Goal: Task Accomplishment & Management: Use online tool/utility

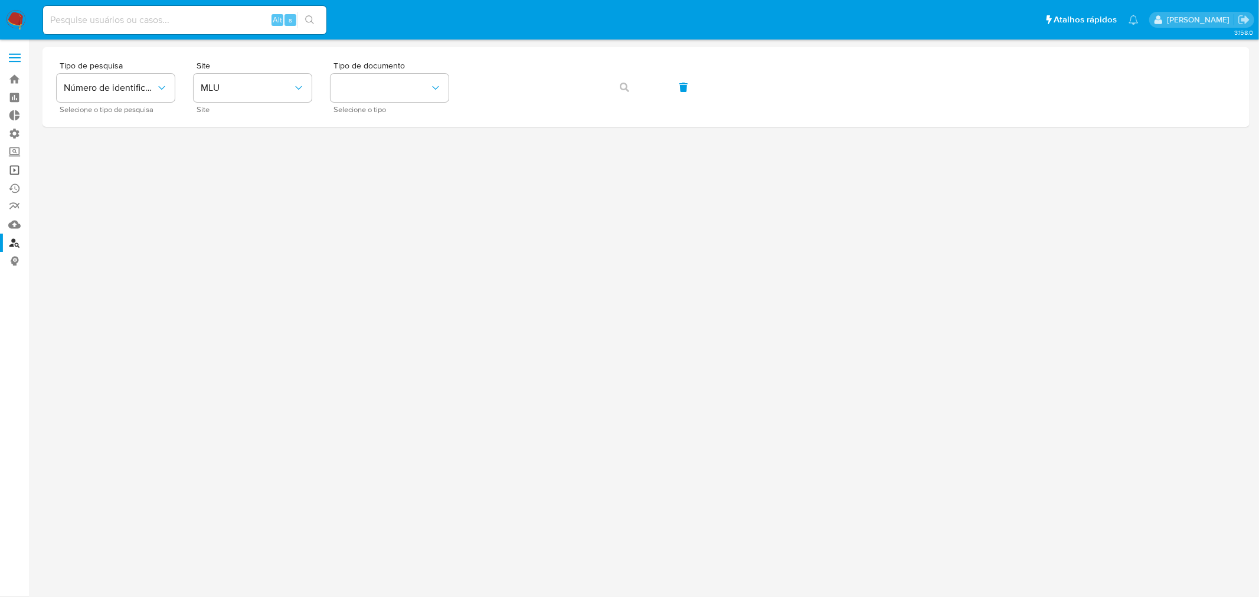
click at [10, 173] on link "Operações em massa" at bounding box center [70, 170] width 141 height 18
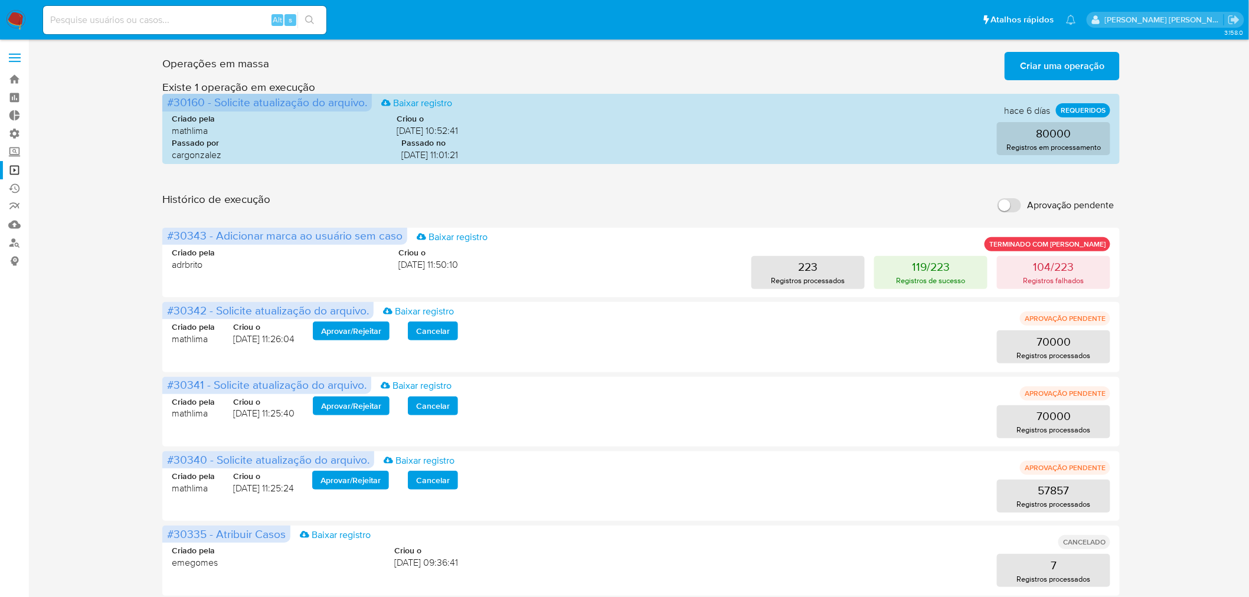
click at [1010, 202] on input "Aprovação pendente" at bounding box center [1010, 205] width 24 height 14
checkbox input "true"
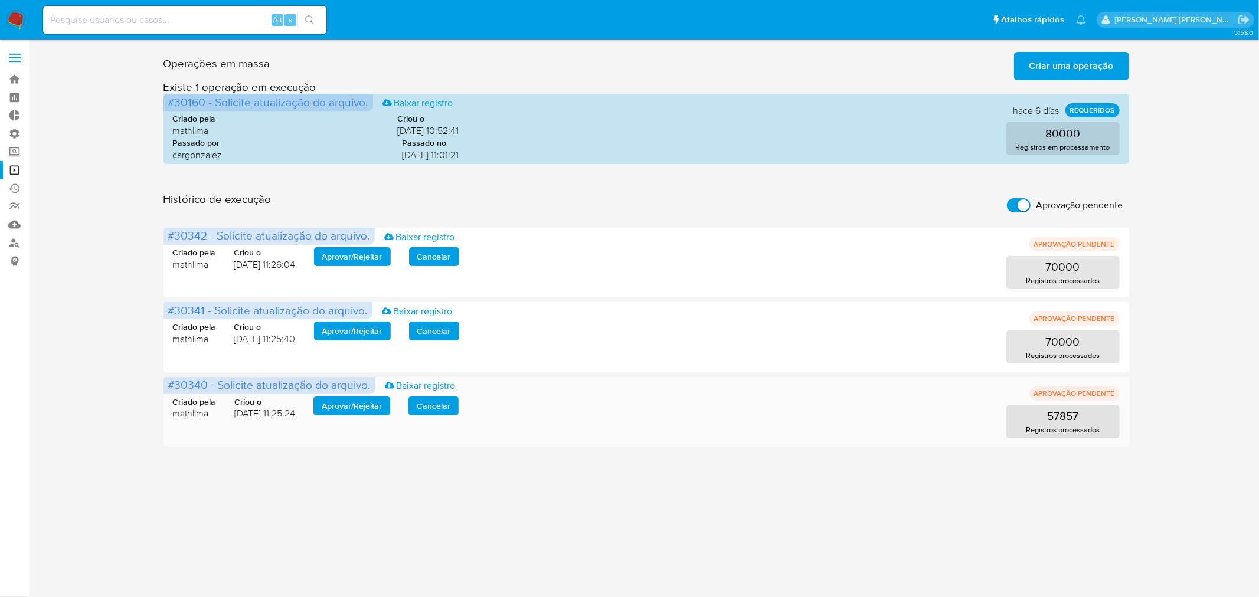
click at [382, 398] on span "Aprovar / Rejeitar" at bounding box center [352, 406] width 60 height 17
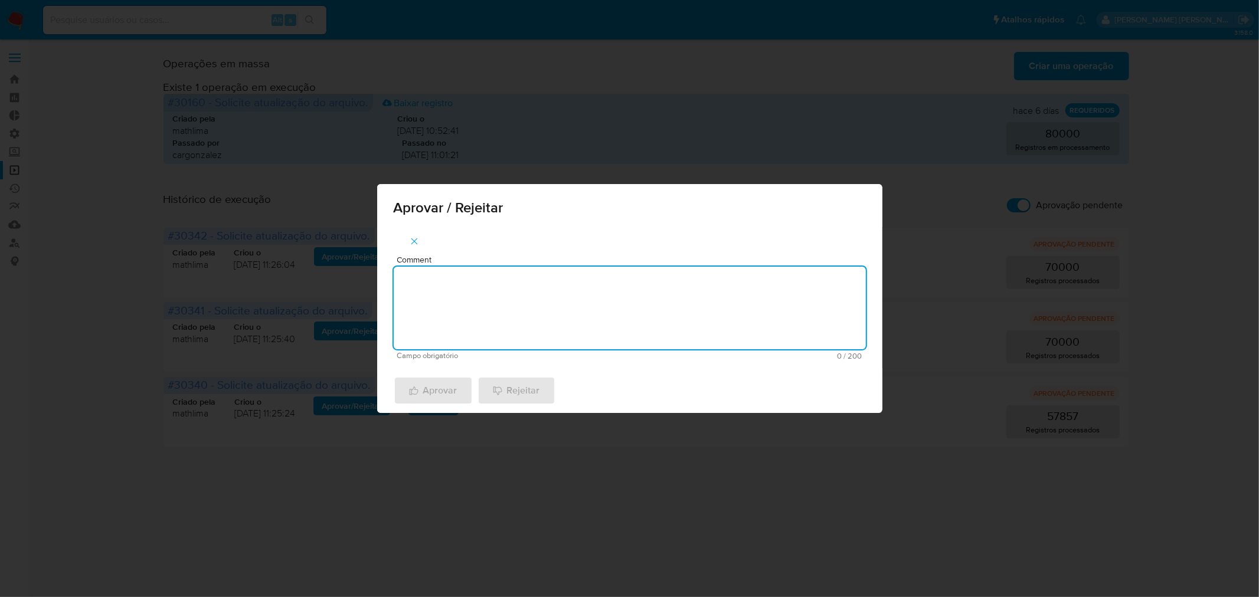
click at [453, 305] on textarea "Comment" at bounding box center [630, 308] width 472 height 83
click at [472, 289] on textarea "atualização cadastral 2025" at bounding box center [630, 308] width 472 height 83
type textarea "atualização cadastral 2025"
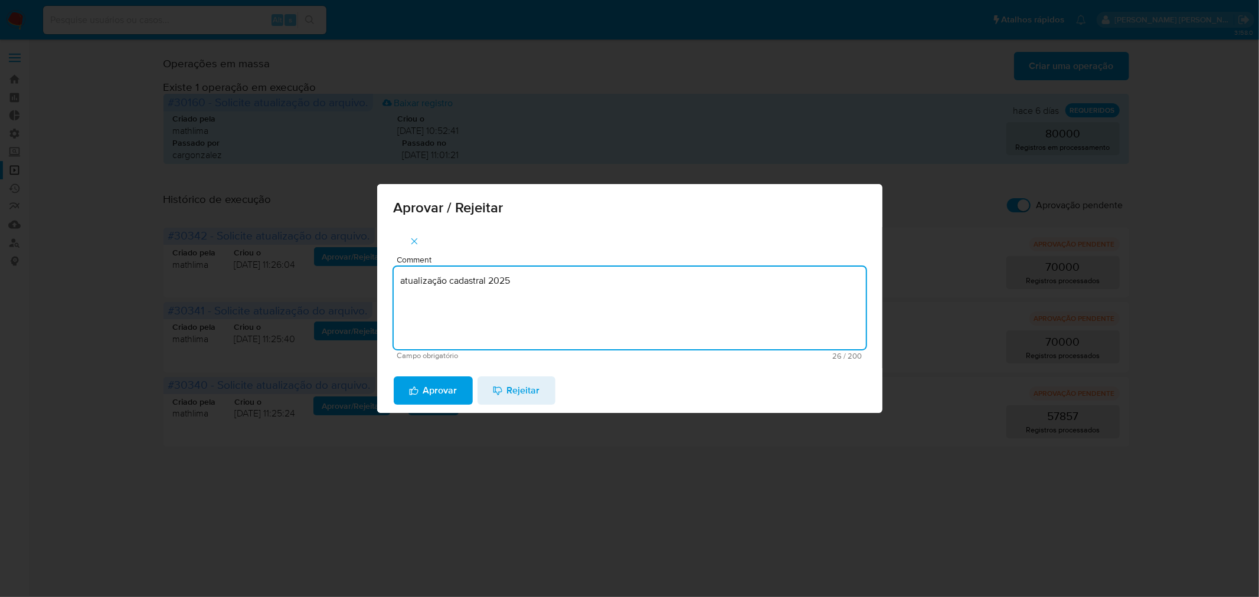
click at [463, 388] on button "Aprovar" at bounding box center [433, 391] width 79 height 28
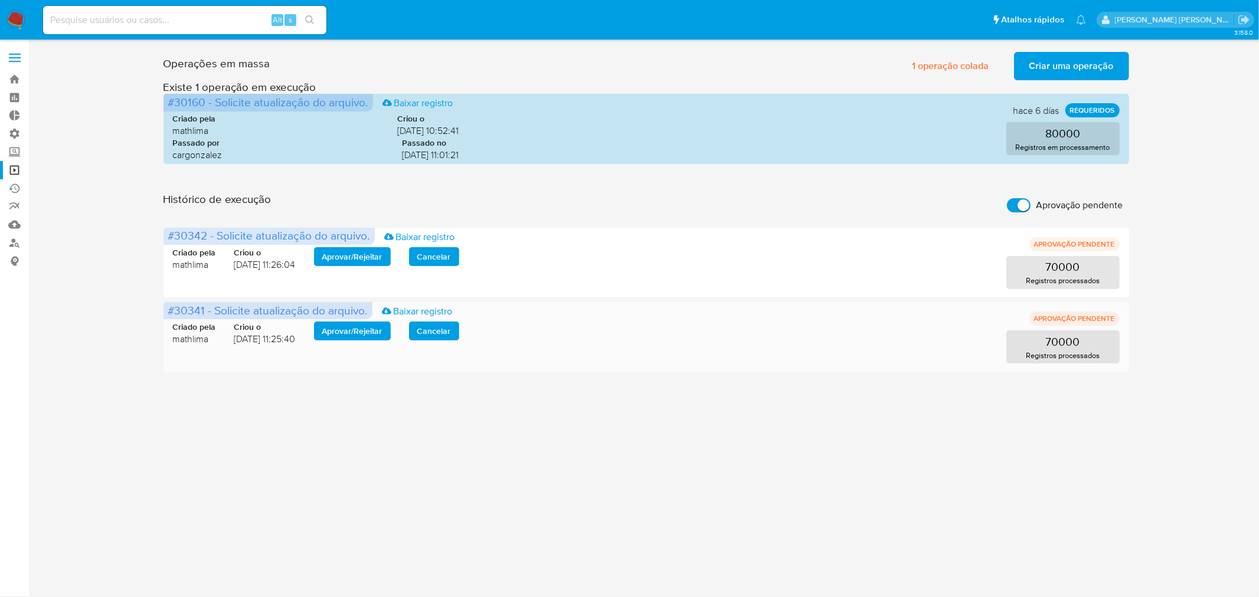
click at [344, 335] on span "Aprovar / Rejeitar" at bounding box center [352, 331] width 60 height 17
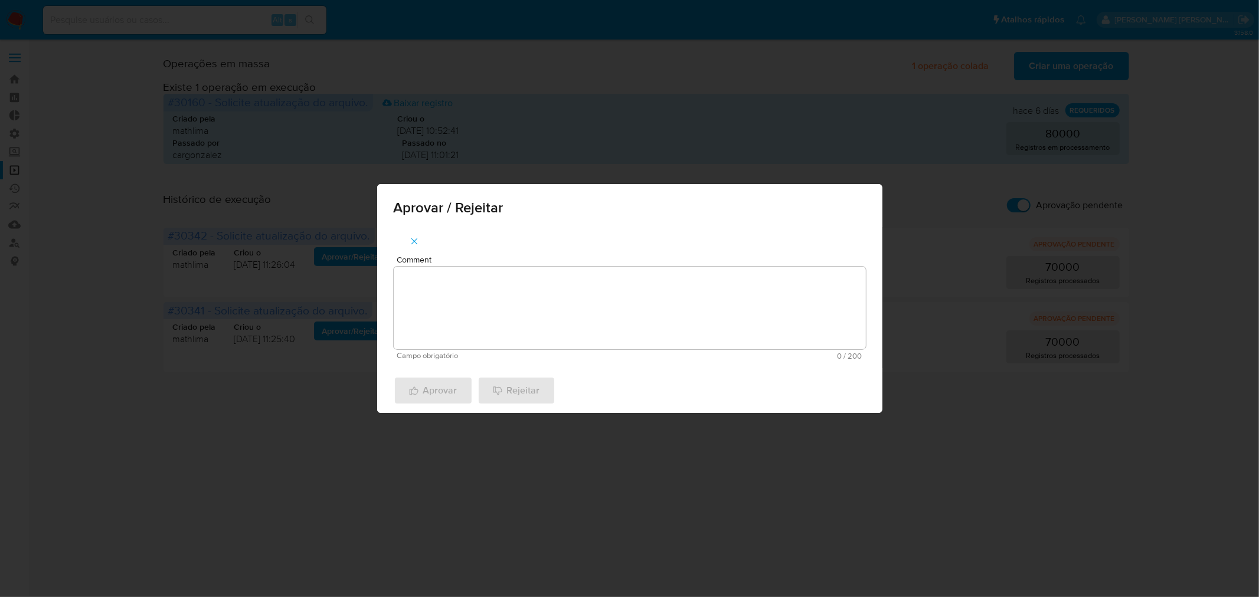
click at [451, 303] on textarea "Comment" at bounding box center [630, 308] width 472 height 83
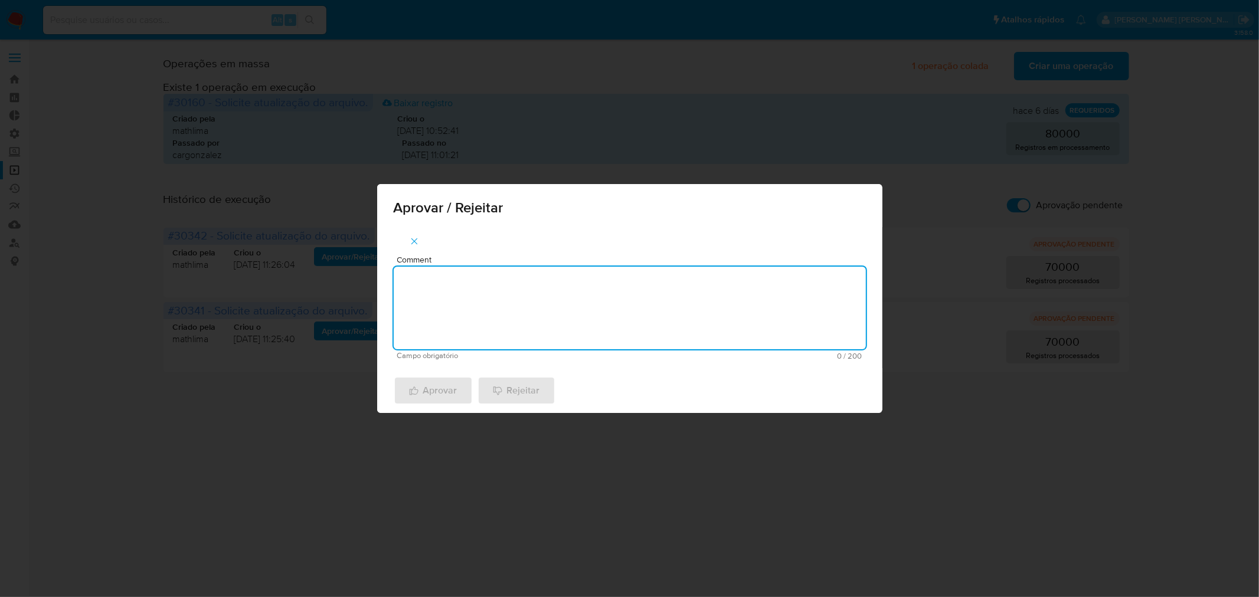
paste textarea "atualização cadastral 2025"
type textarea "atualização cadastral 2025"
click at [427, 402] on span "Aprovar" at bounding box center [433, 391] width 48 height 26
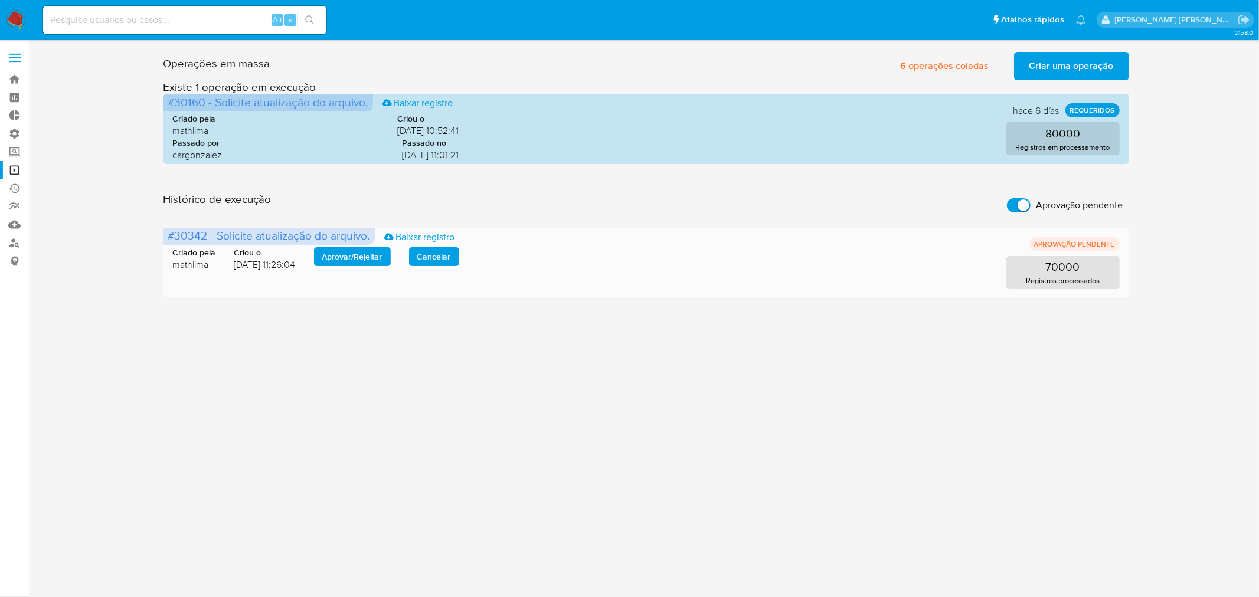
click at [367, 259] on span "Aprovar / Rejeitar" at bounding box center [352, 257] width 60 height 17
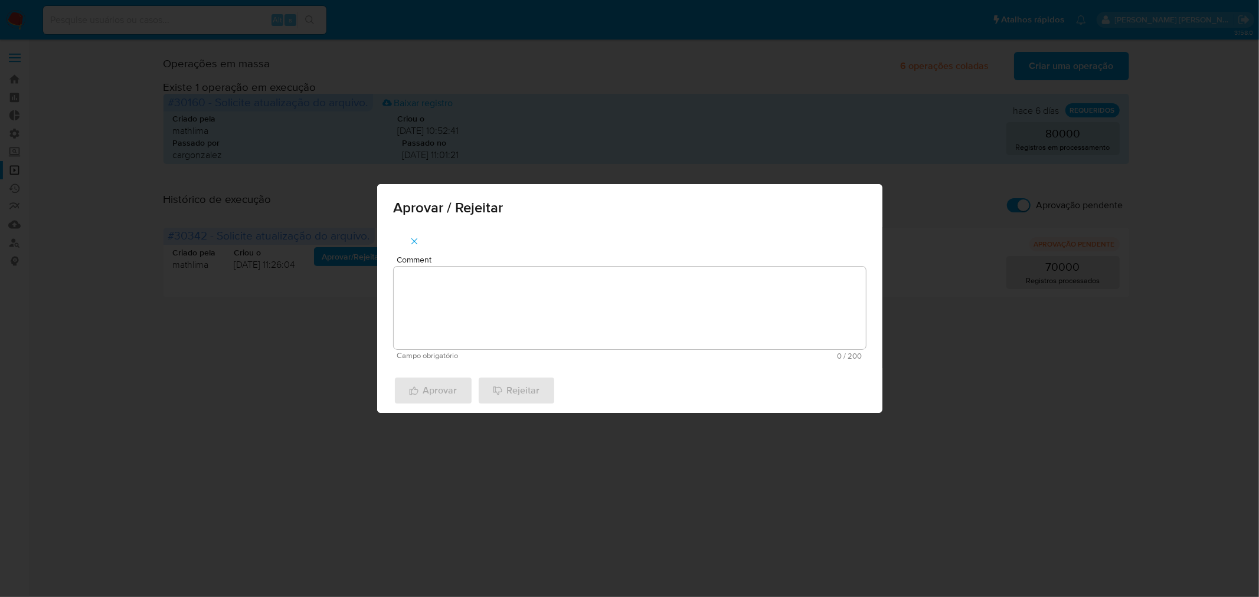
click at [504, 315] on textarea "Comment" at bounding box center [630, 308] width 472 height 83
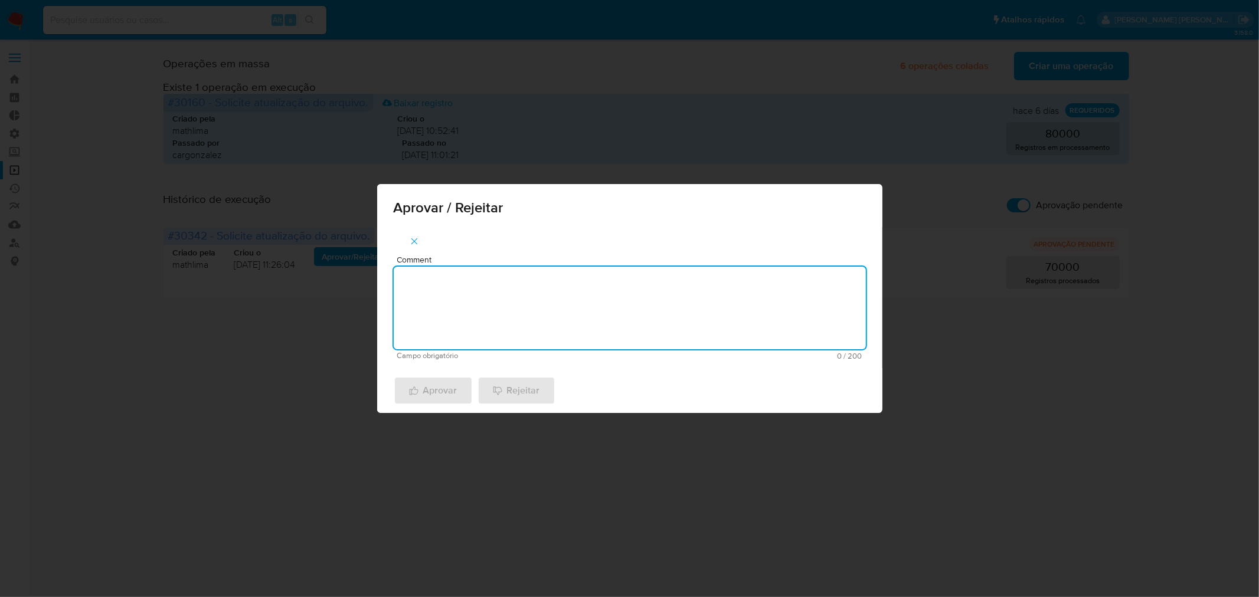
paste textarea "atualização cadastral 2025"
type textarea "atualização cadastral 2025"
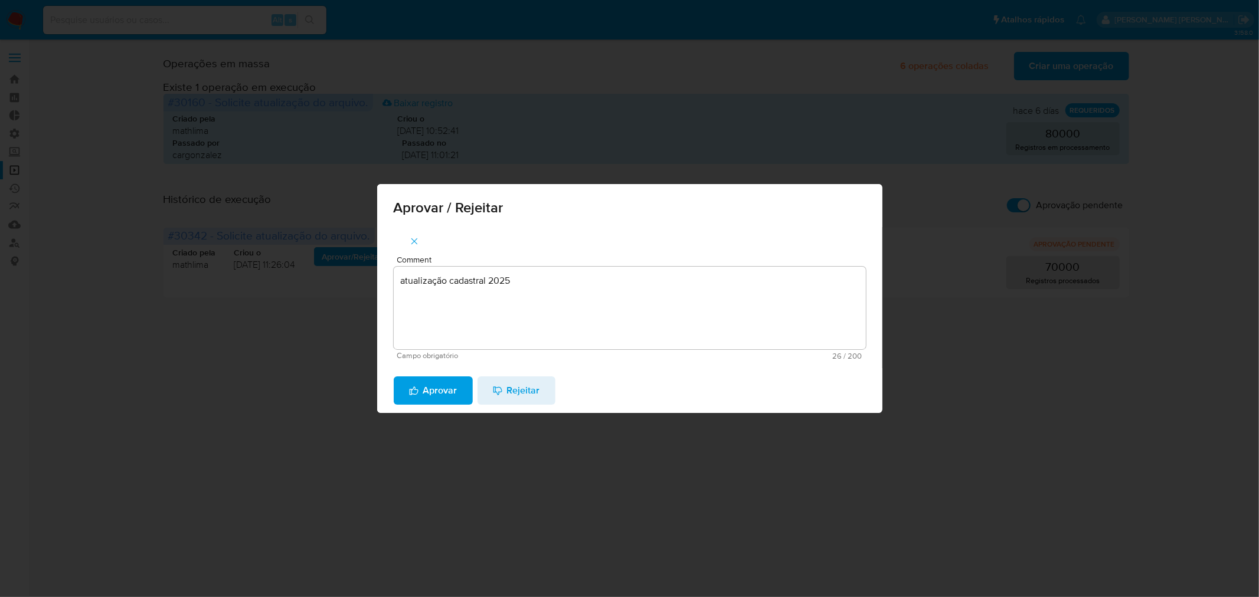
click at [430, 393] on span "Aprovar" at bounding box center [433, 391] width 48 height 26
